Goal: Information Seeking & Learning: Check status

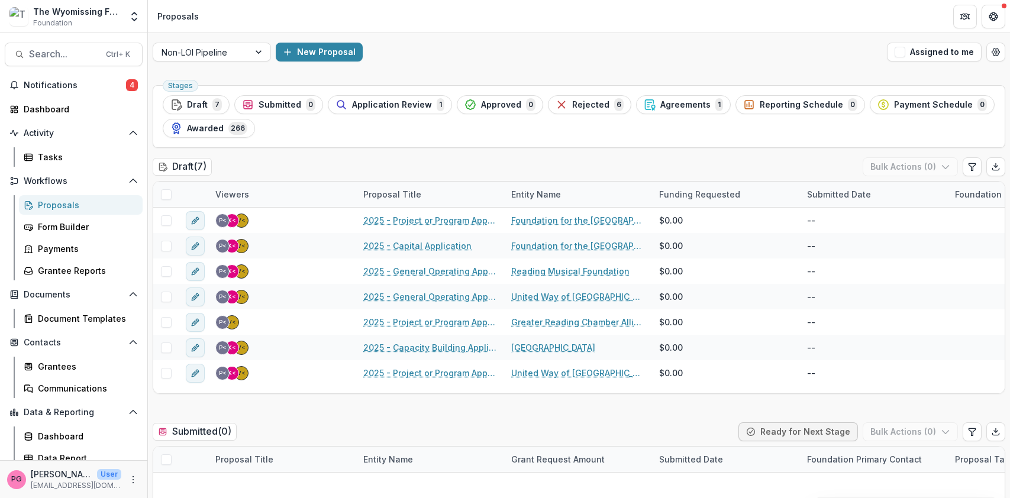
click at [63, 87] on span "Notifications" at bounding box center [75, 85] width 102 height 10
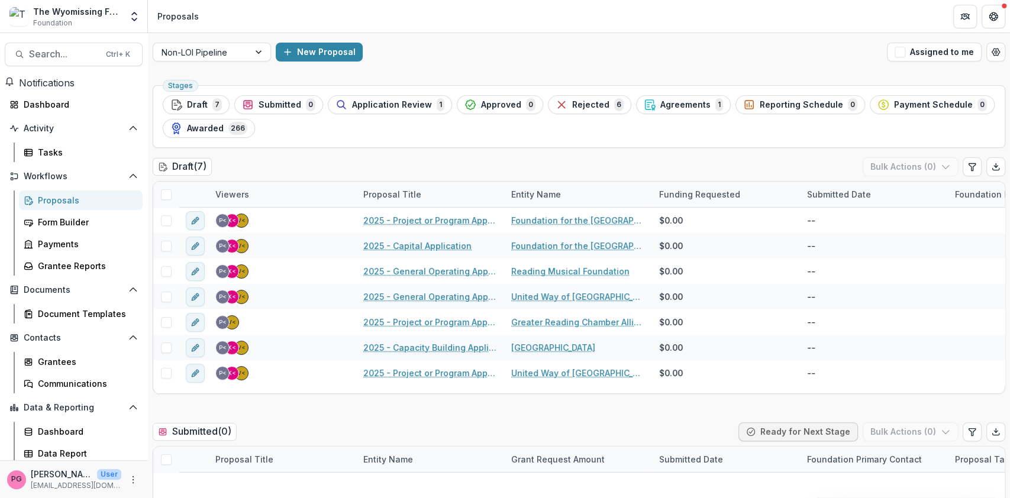
click at [419, 14] on header "Proposals" at bounding box center [579, 16] width 862 height 33
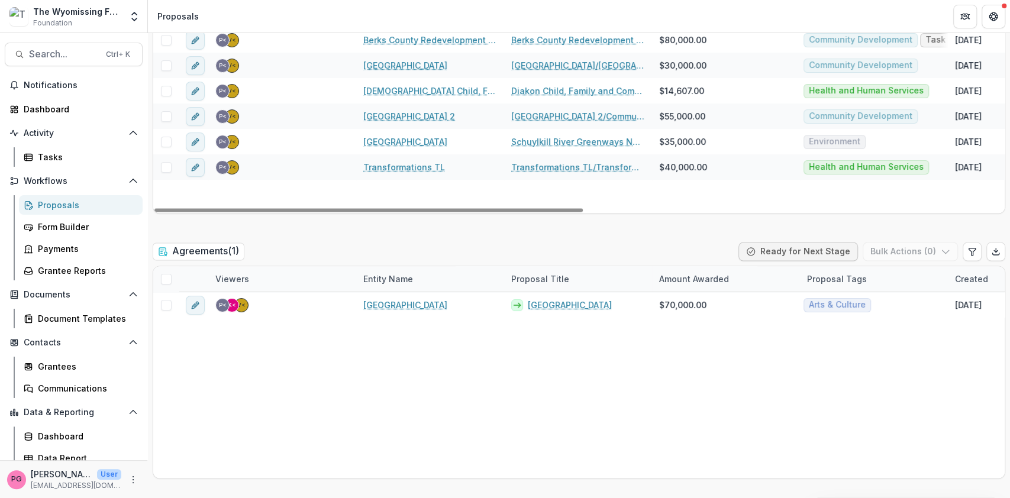
scroll to position [1240, 0]
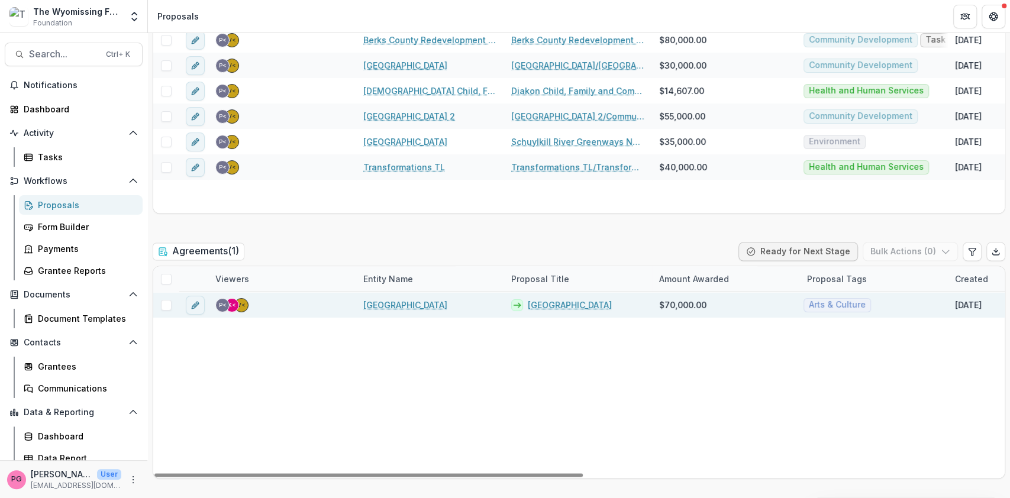
click at [577, 302] on link "[GEOGRAPHIC_DATA]" at bounding box center [570, 305] width 84 height 12
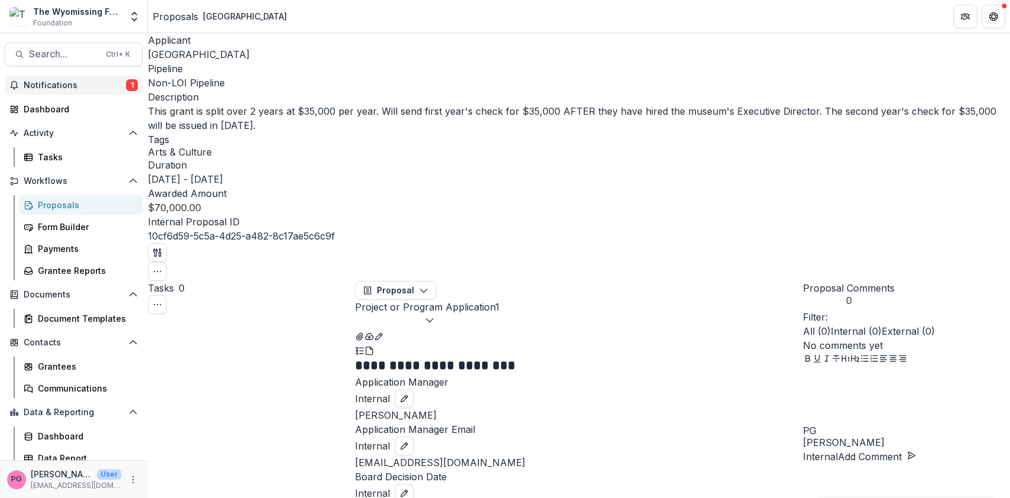
click at [52, 83] on span "Notifications" at bounding box center [75, 85] width 102 height 10
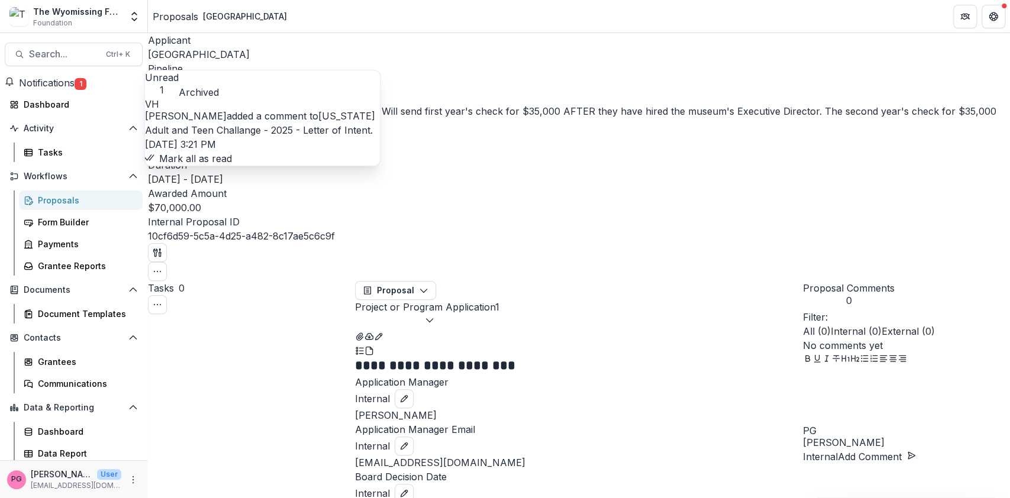
click at [201, 113] on link "[US_STATE] Adult and Teen Challange - 2025 - Letter of Intent" at bounding box center [260, 123] width 230 height 26
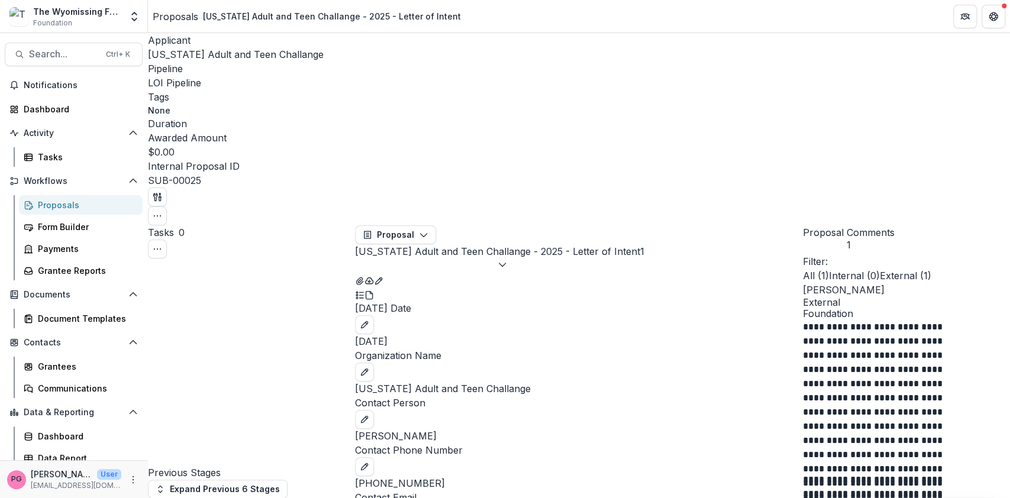
scroll to position [49, 0]
click at [67, 205] on div "Proposals" at bounding box center [85, 205] width 95 height 12
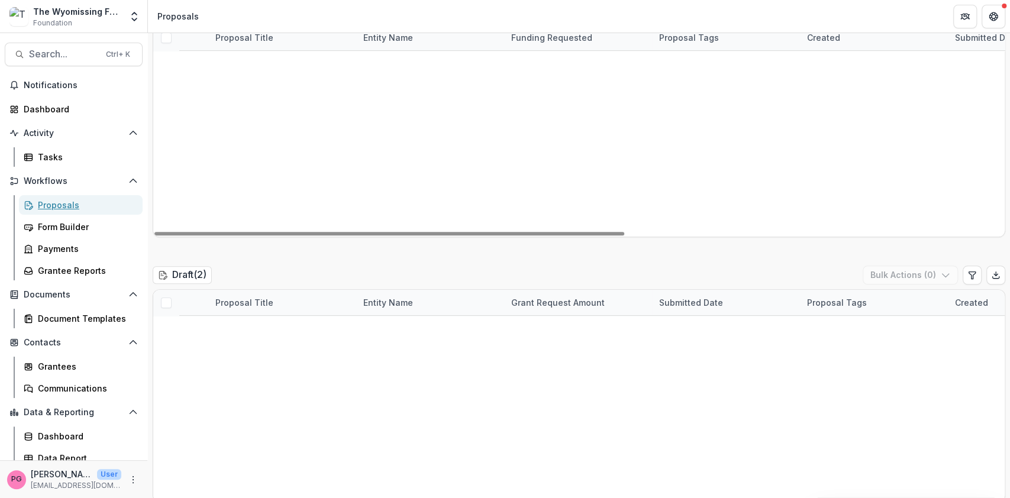
scroll to position [522, 0]
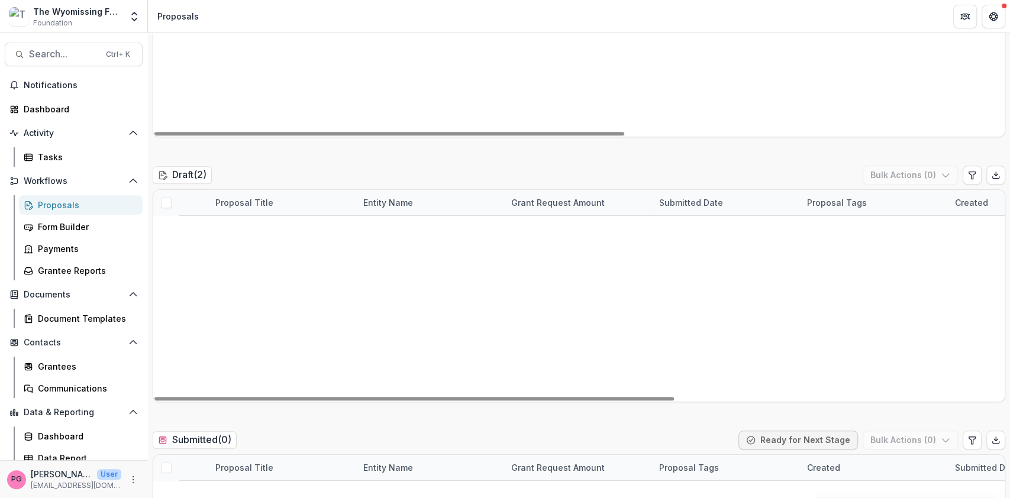
click at [275, 225] on link "[PERSON_NAME] College - 2025 - Letter of Intent" at bounding box center [282, 228] width 134 height 12
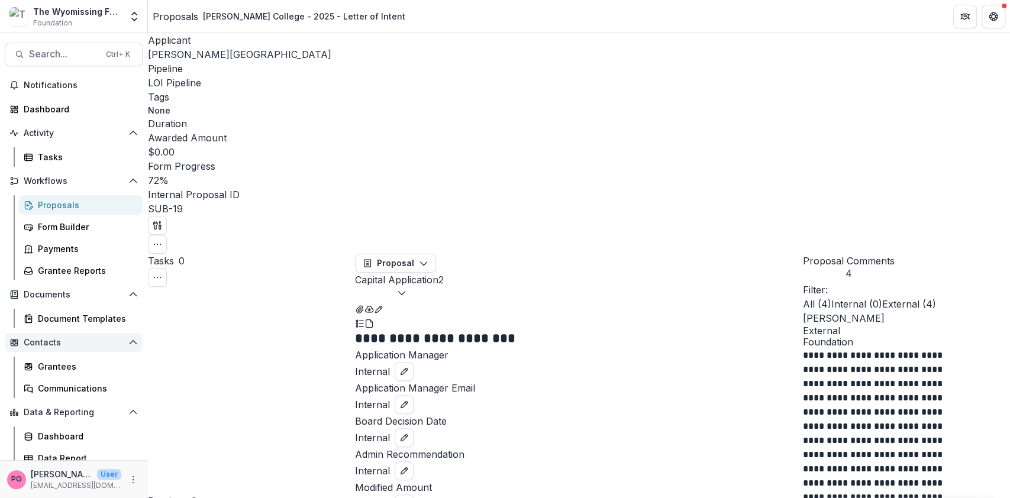
scroll to position [8, 0]
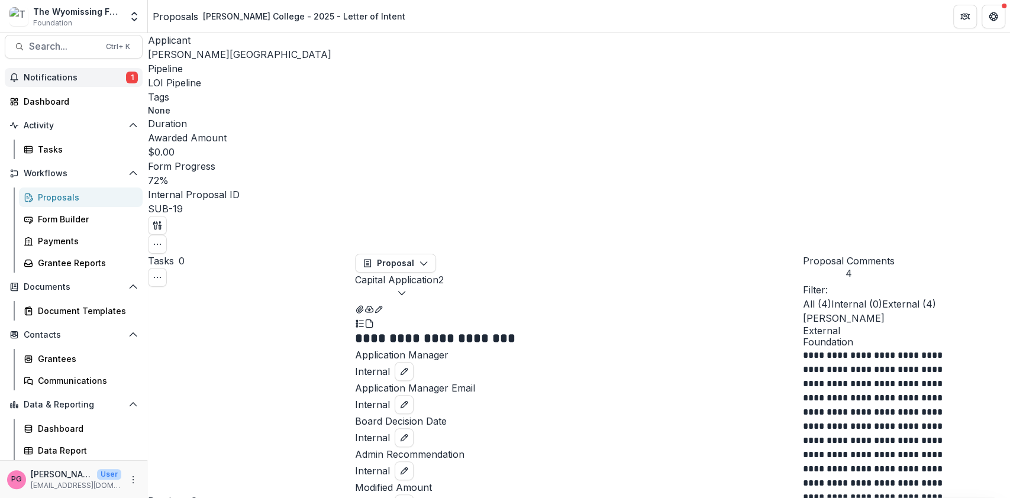
click at [57, 74] on span "Notifications" at bounding box center [75, 78] width 102 height 10
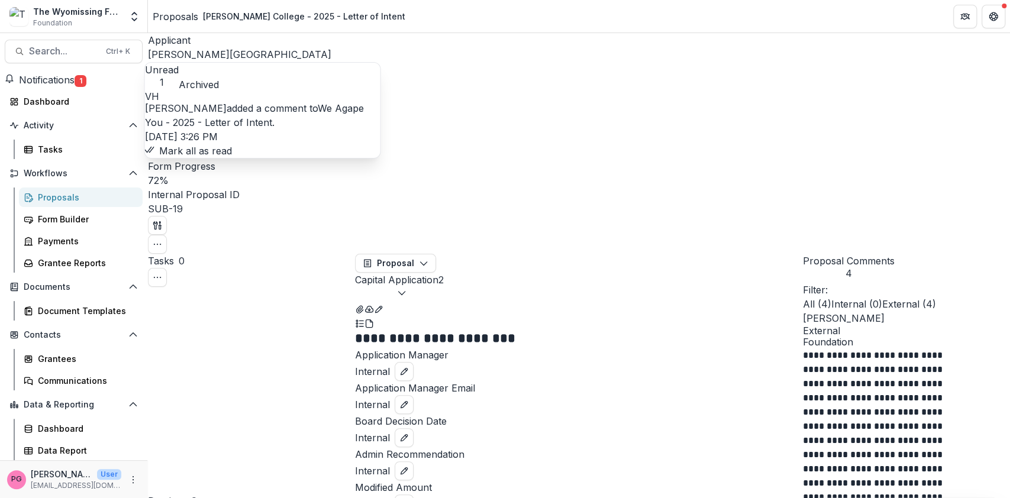
click at [217, 110] on link "We Agape You - 2025 - Letter of Intent" at bounding box center [254, 115] width 219 height 26
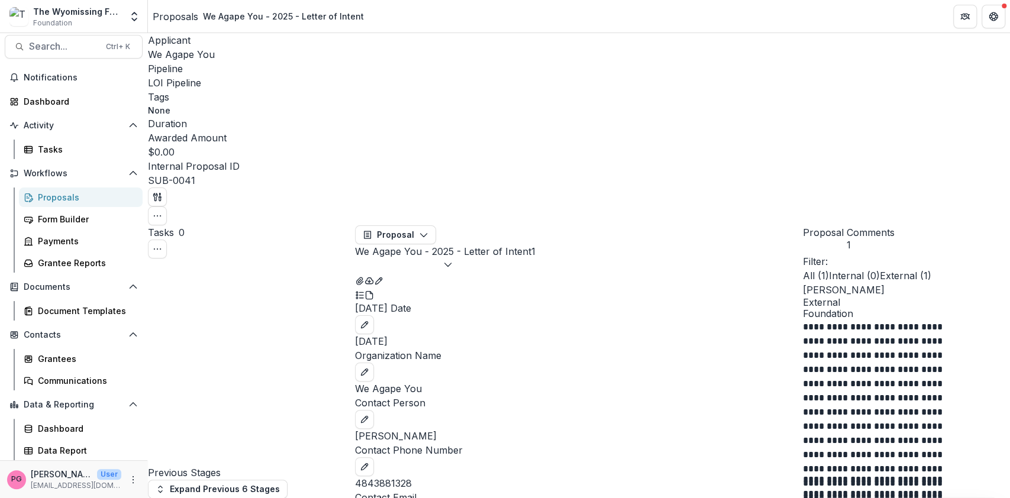
scroll to position [61, 0]
